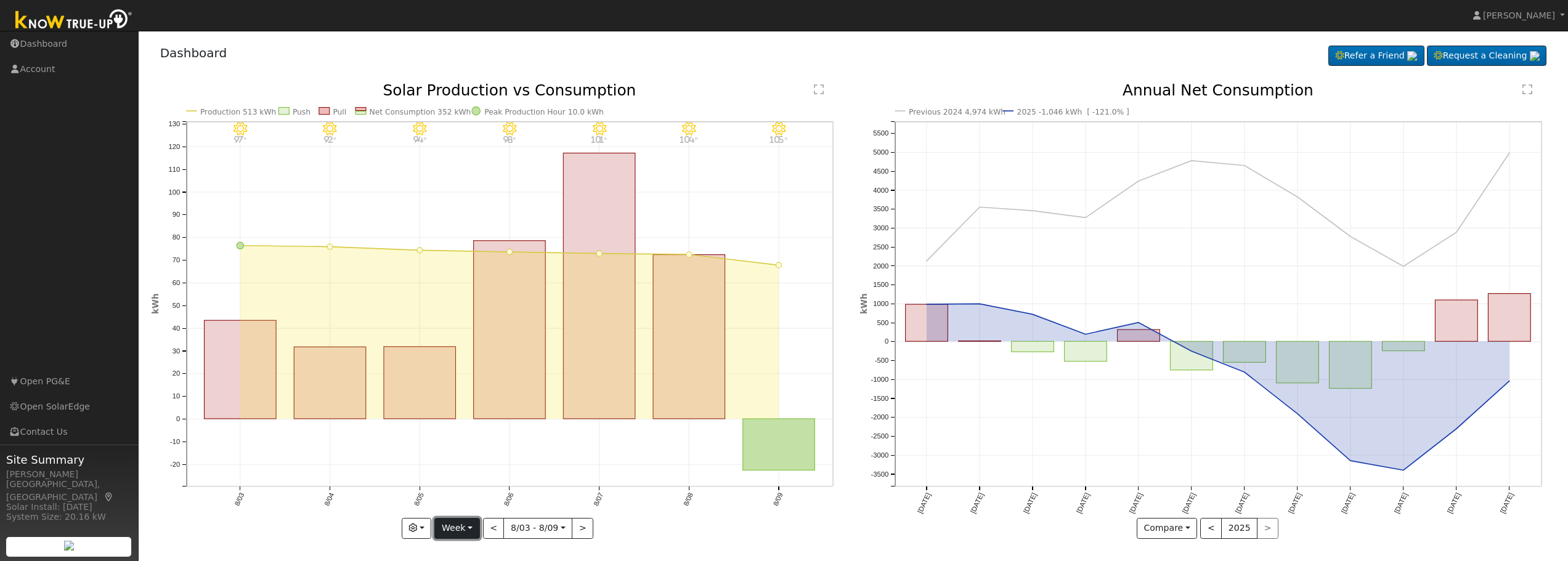
click at [465, 531] on button "Week" at bounding box center [457, 529] width 45 height 21
click at [468, 470] on link "Month" at bounding box center [477, 469] width 86 height 17
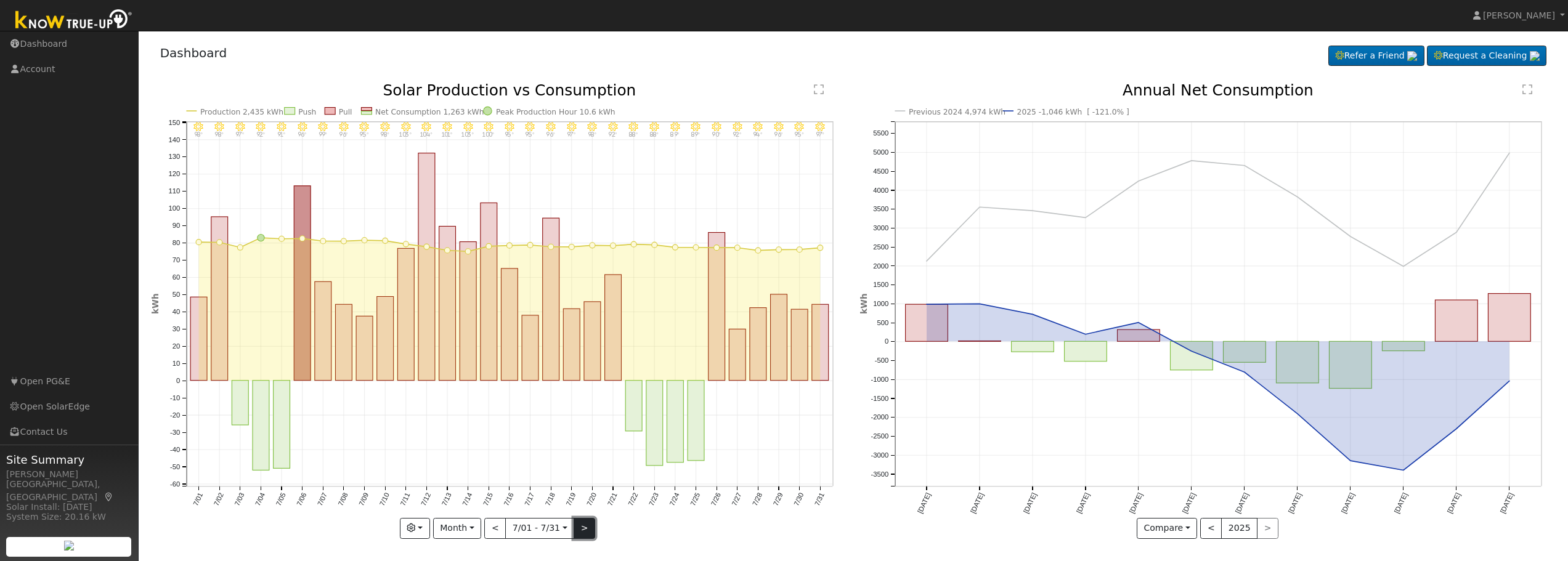
click at [580, 532] on button ">" at bounding box center [584, 529] width 22 height 21
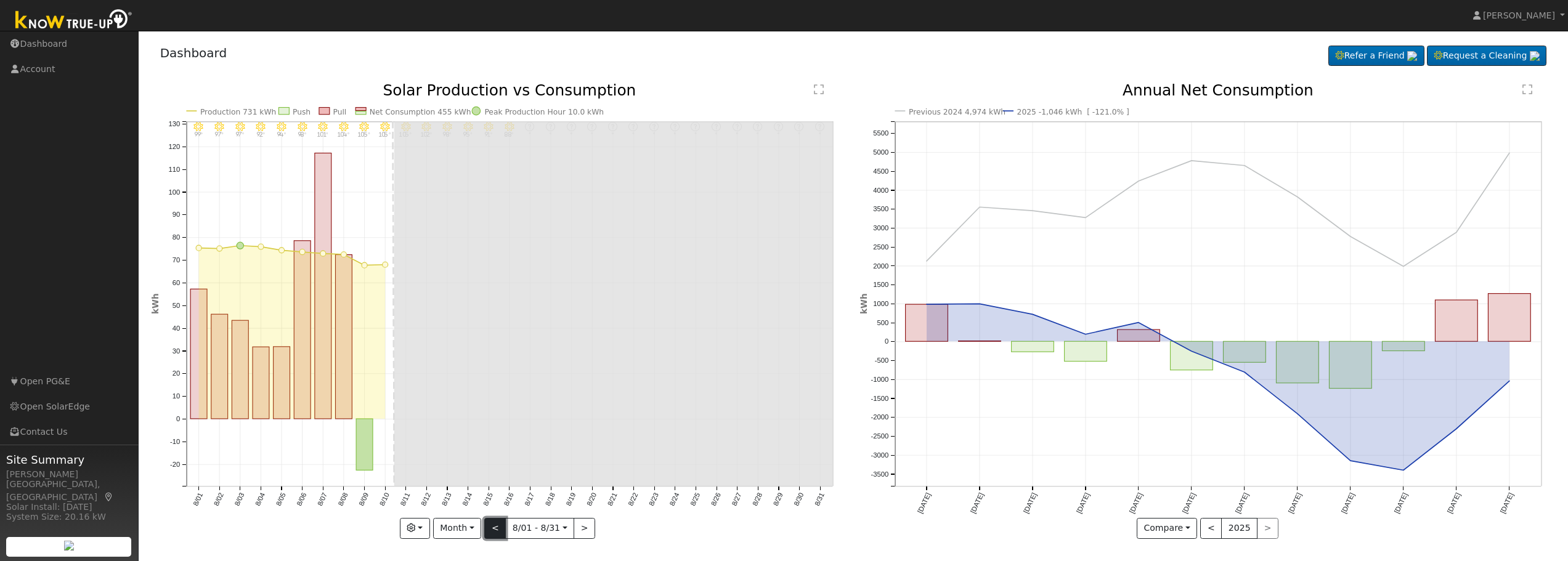
click at [496, 530] on button "<" at bounding box center [495, 529] width 22 height 21
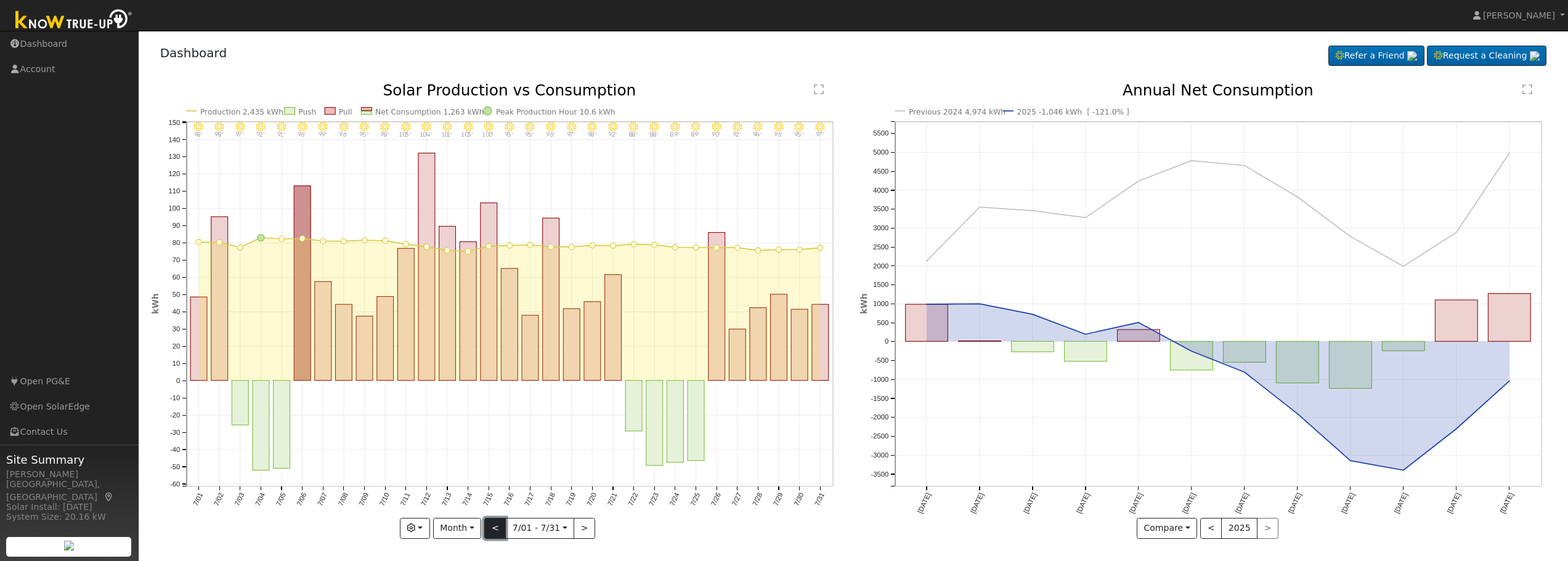
click at [496, 530] on button "<" at bounding box center [495, 529] width 22 height 21
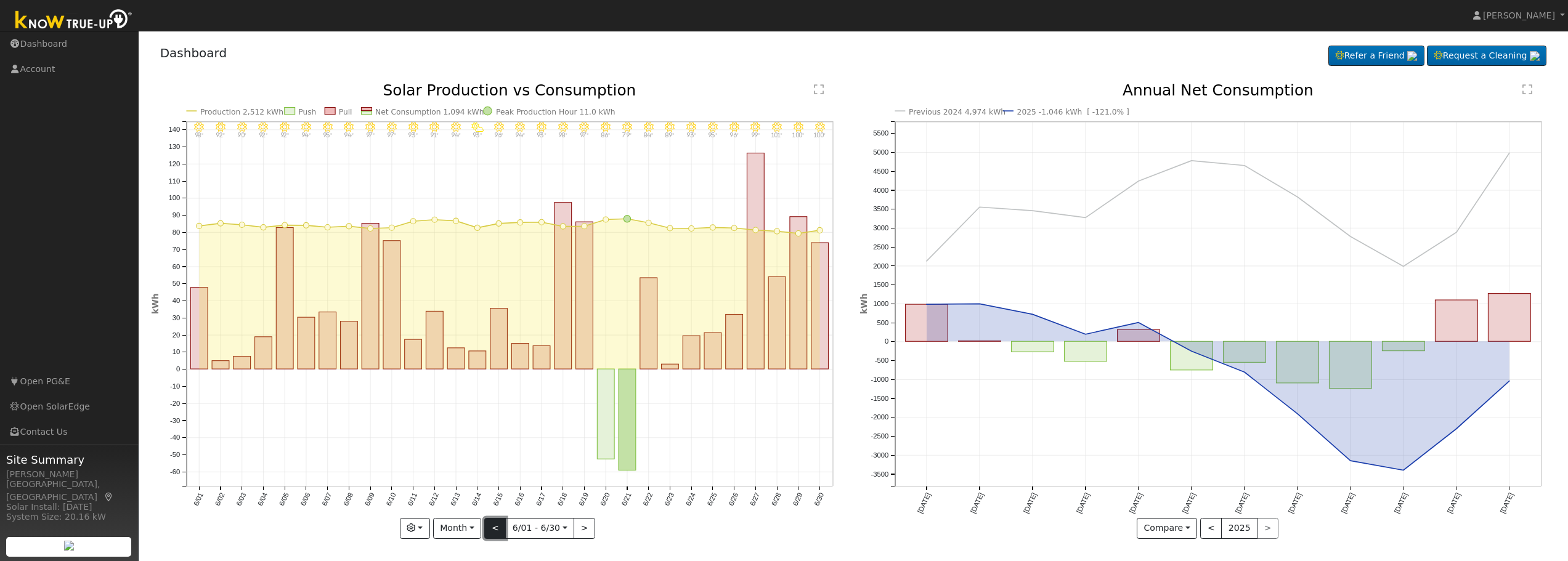
click at [496, 530] on button "<" at bounding box center [495, 529] width 22 height 21
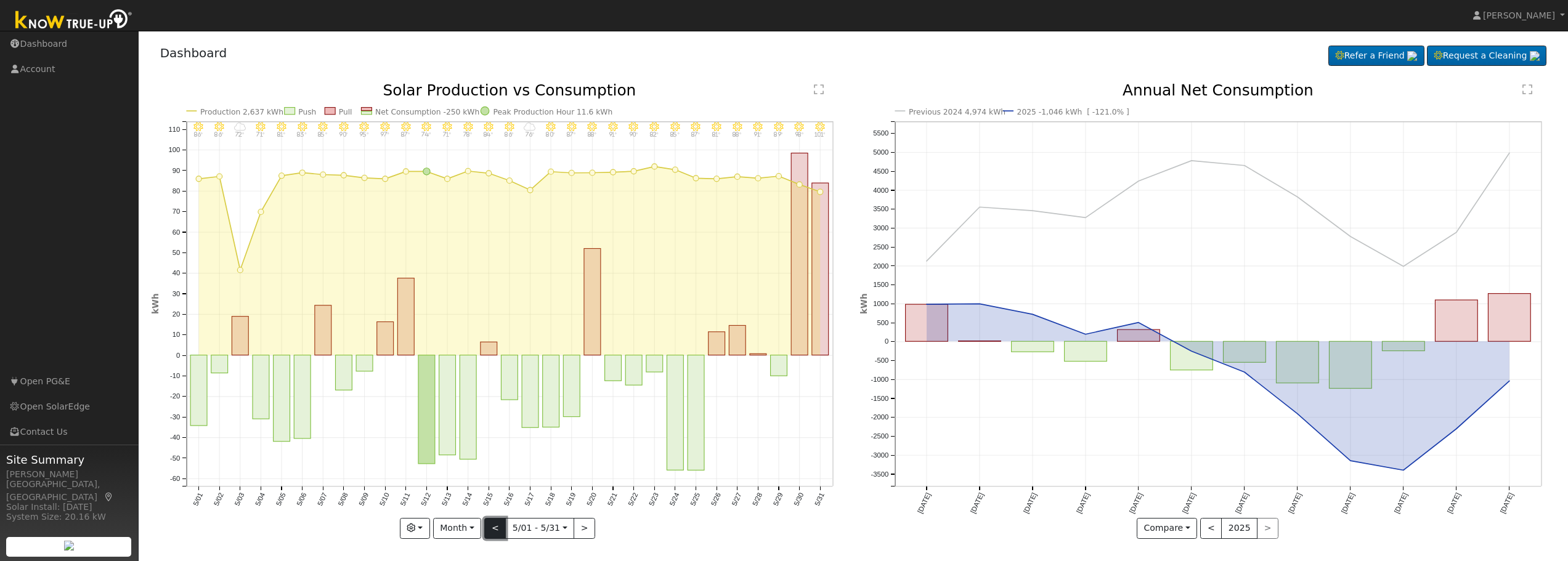
click at [493, 536] on button "<" at bounding box center [495, 529] width 22 height 21
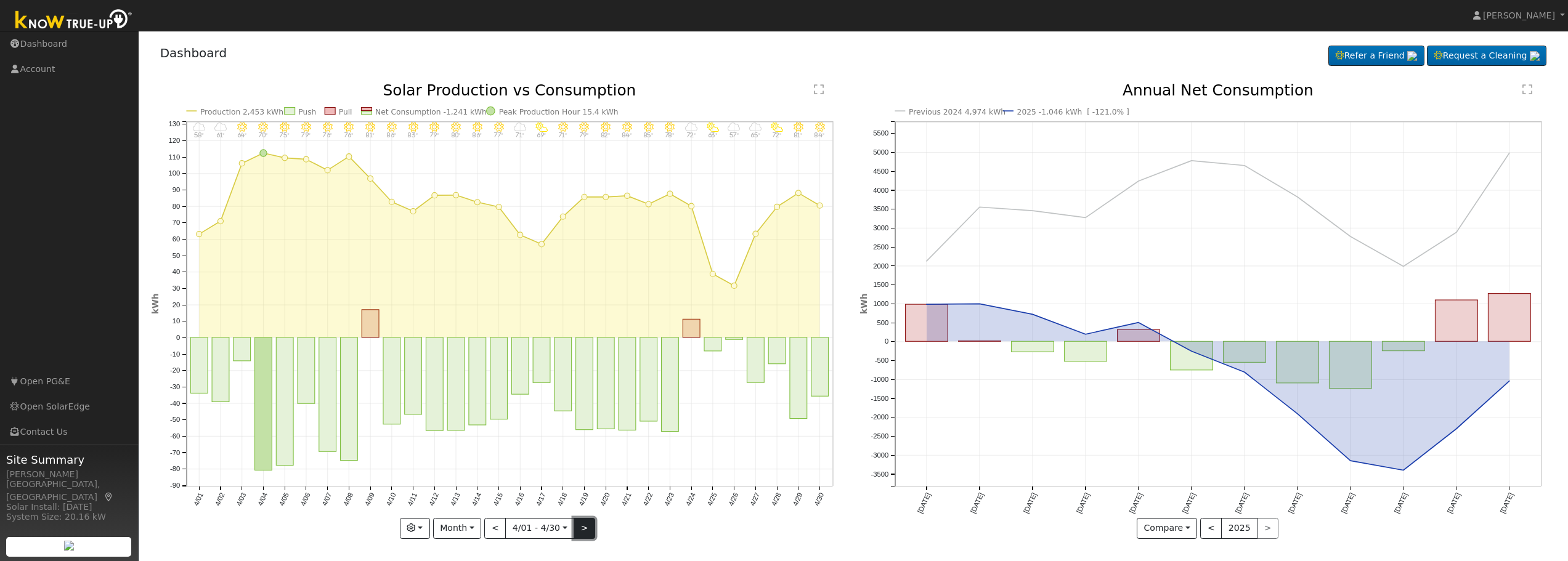
click at [584, 530] on button ">" at bounding box center [584, 529] width 22 height 21
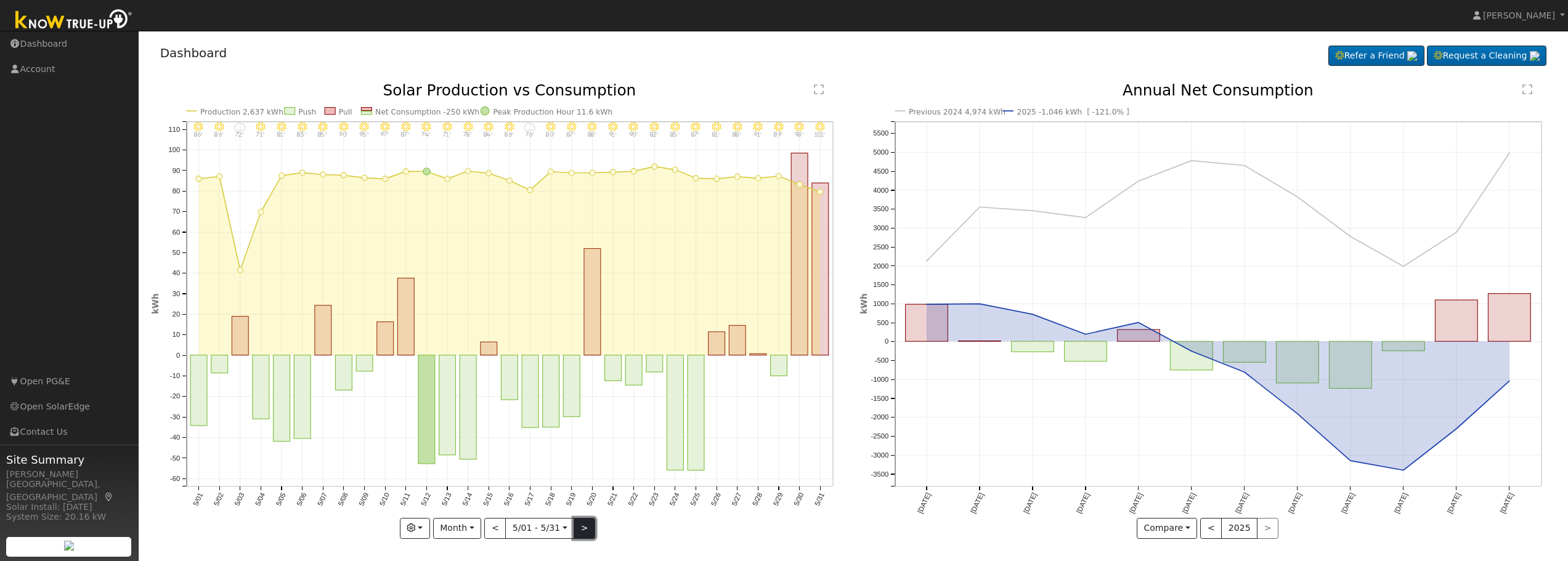
click at [584, 530] on button ">" at bounding box center [584, 529] width 22 height 21
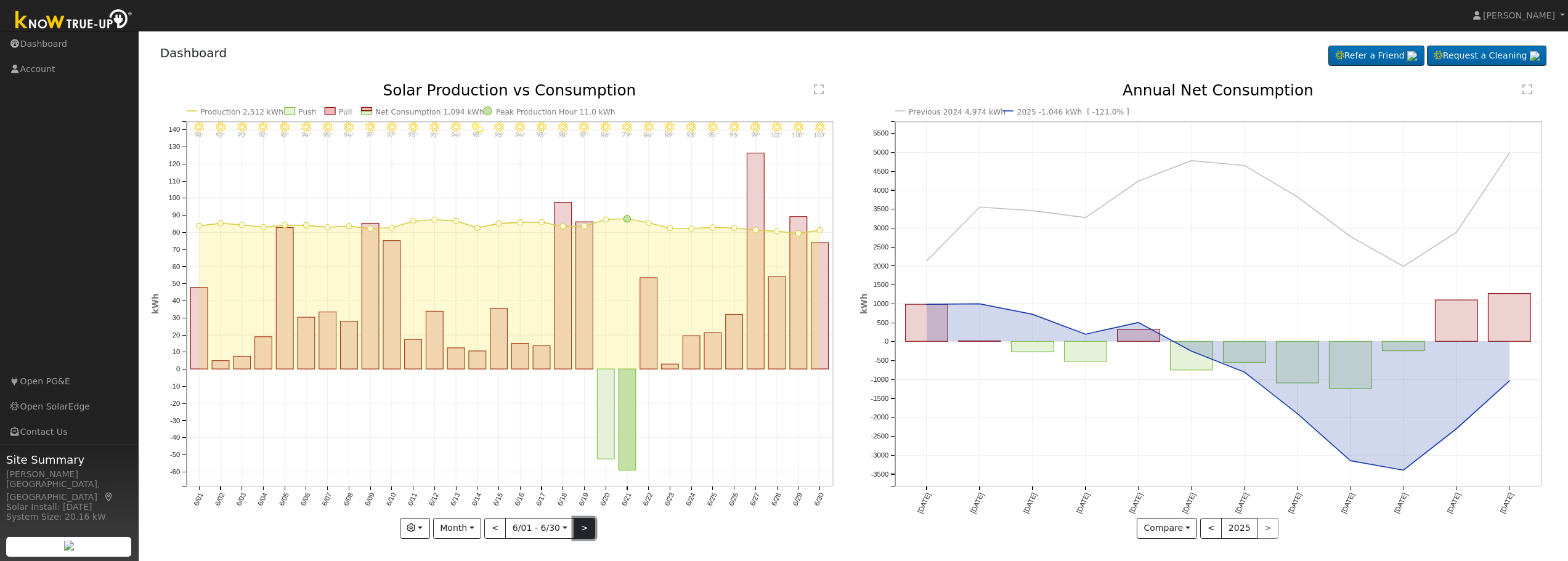
click at [584, 530] on button ">" at bounding box center [584, 529] width 22 height 21
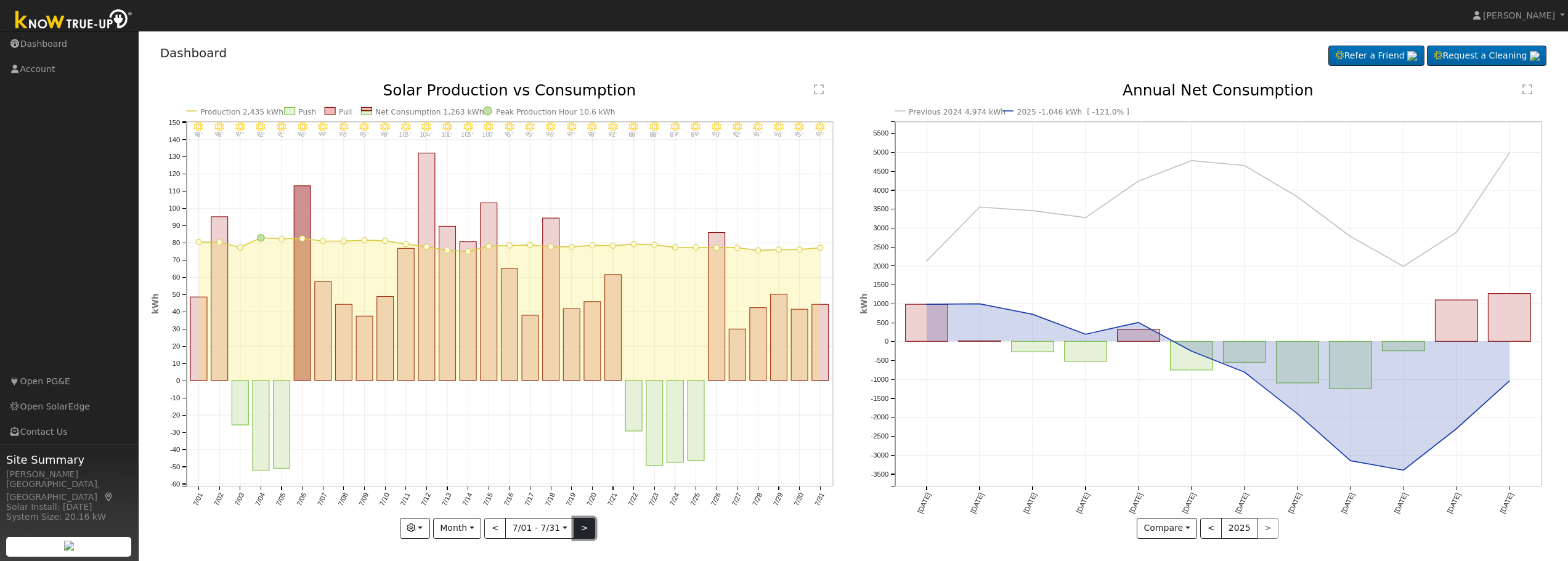
click at [584, 530] on button ">" at bounding box center [584, 529] width 22 height 21
type input "[DATE]"
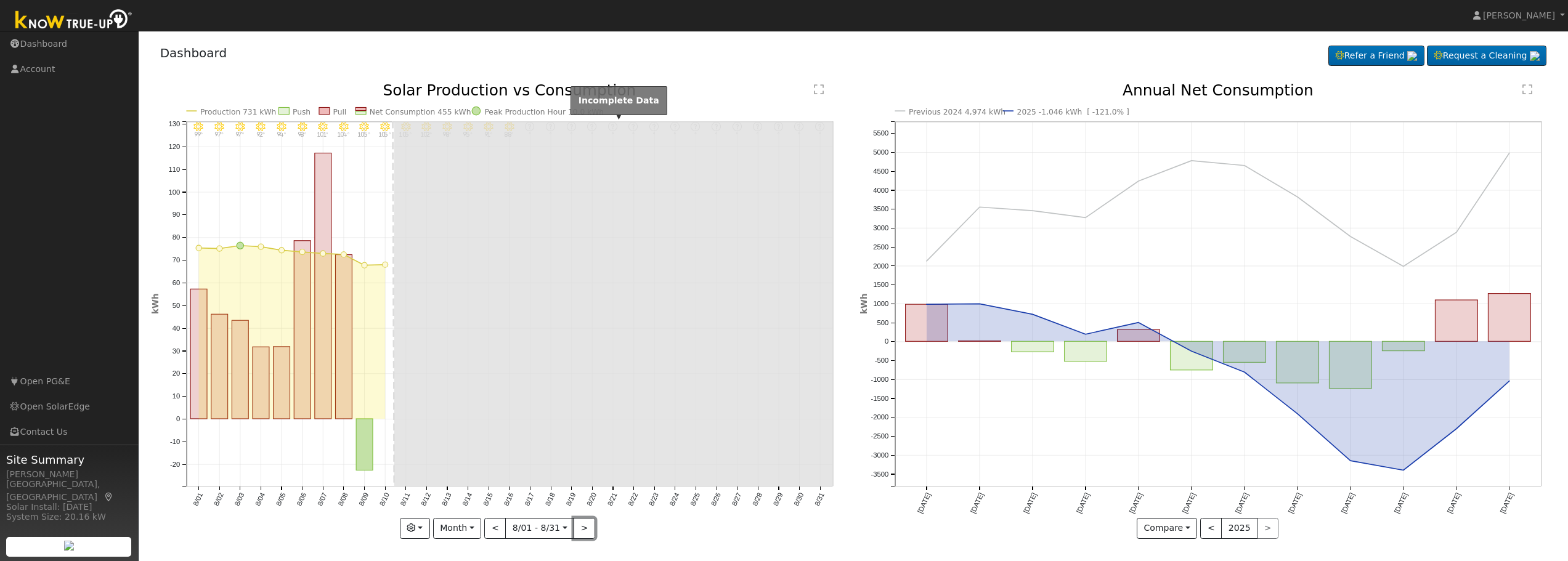
scroll to position [2, 0]
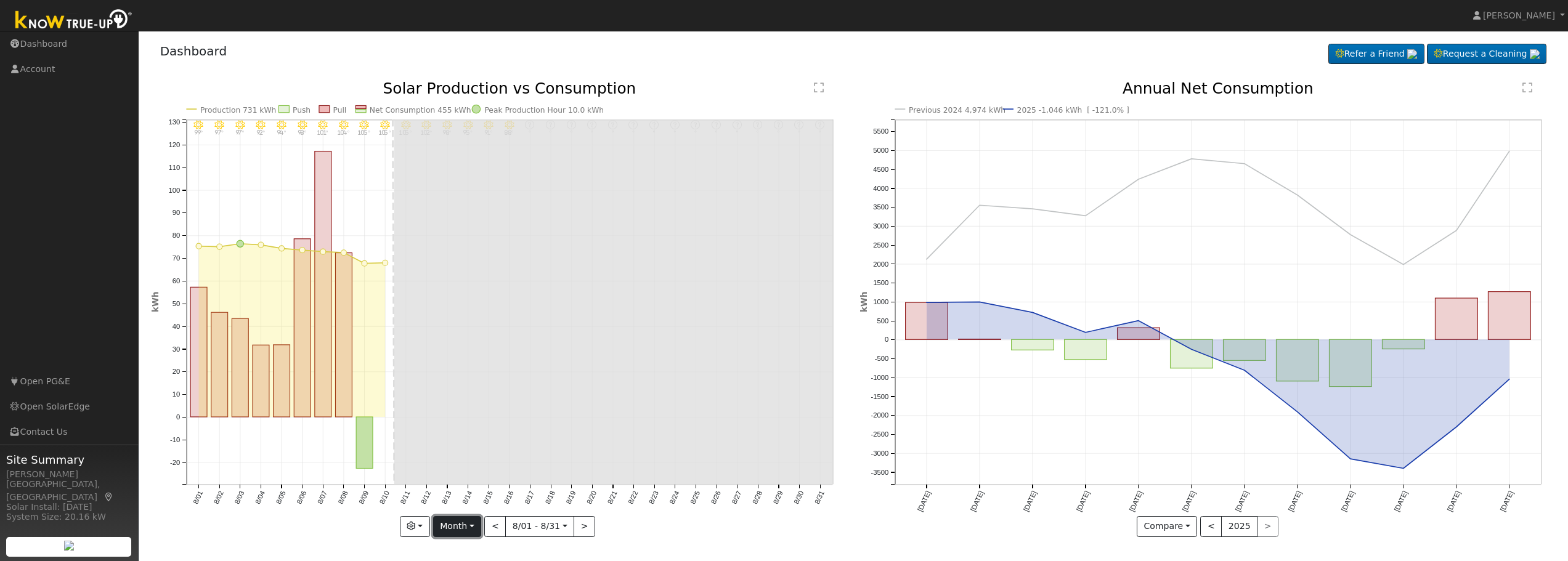
click at [455, 528] on button "Month" at bounding box center [457, 527] width 49 height 21
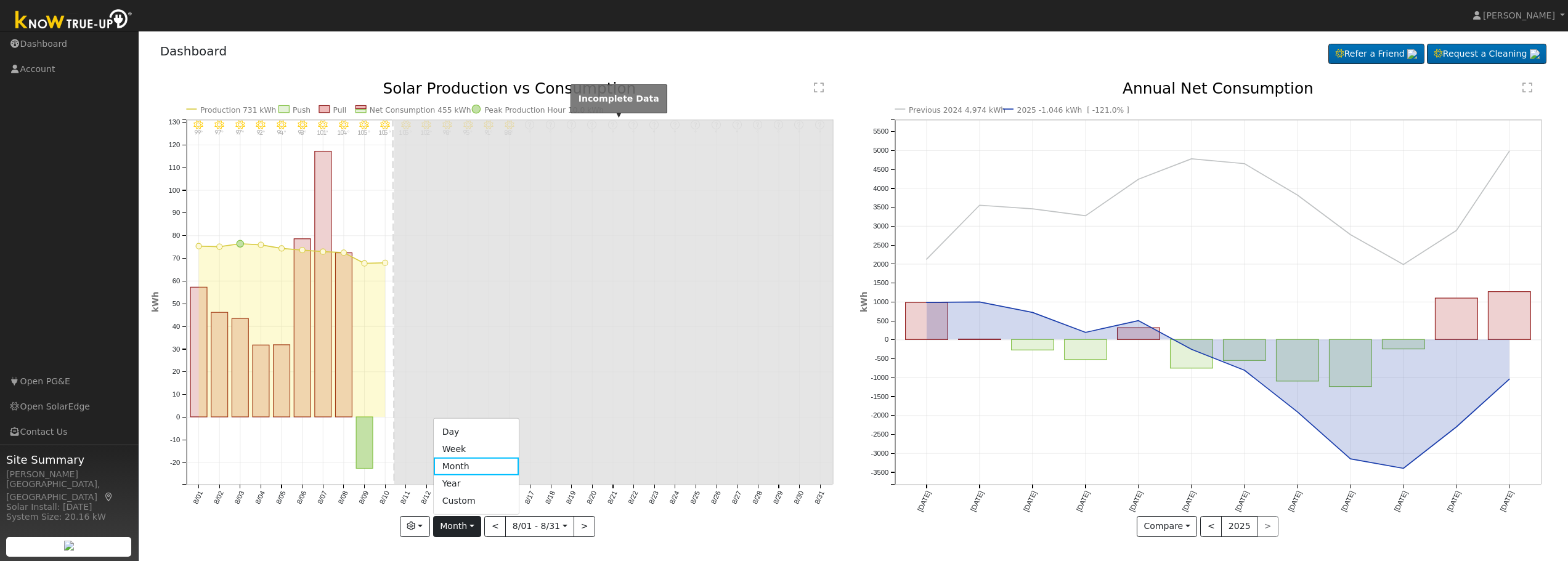
click at [563, 289] on rect at bounding box center [613, 303] width 438 height 366
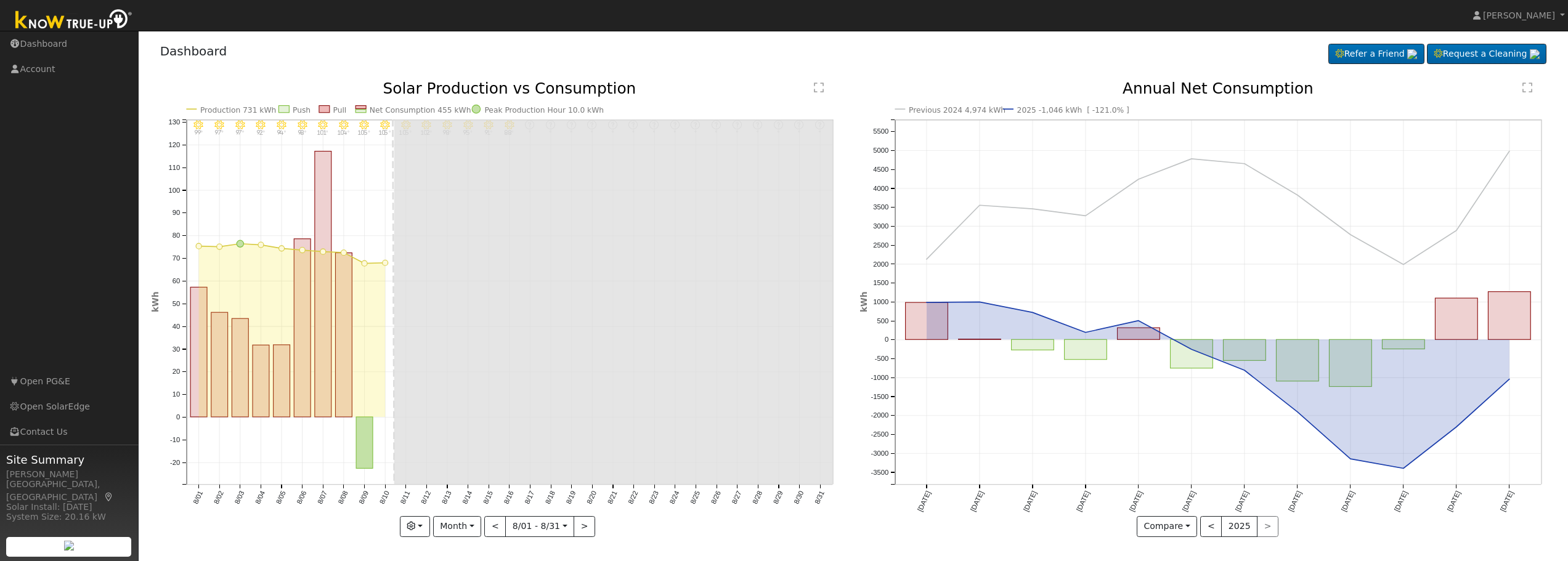
click at [698, 76] on div "Dashboard Refer a Friend Request a Cleaning" at bounding box center [853, 295] width 1417 height 520
